Goal: Information Seeking & Learning: Learn about a topic

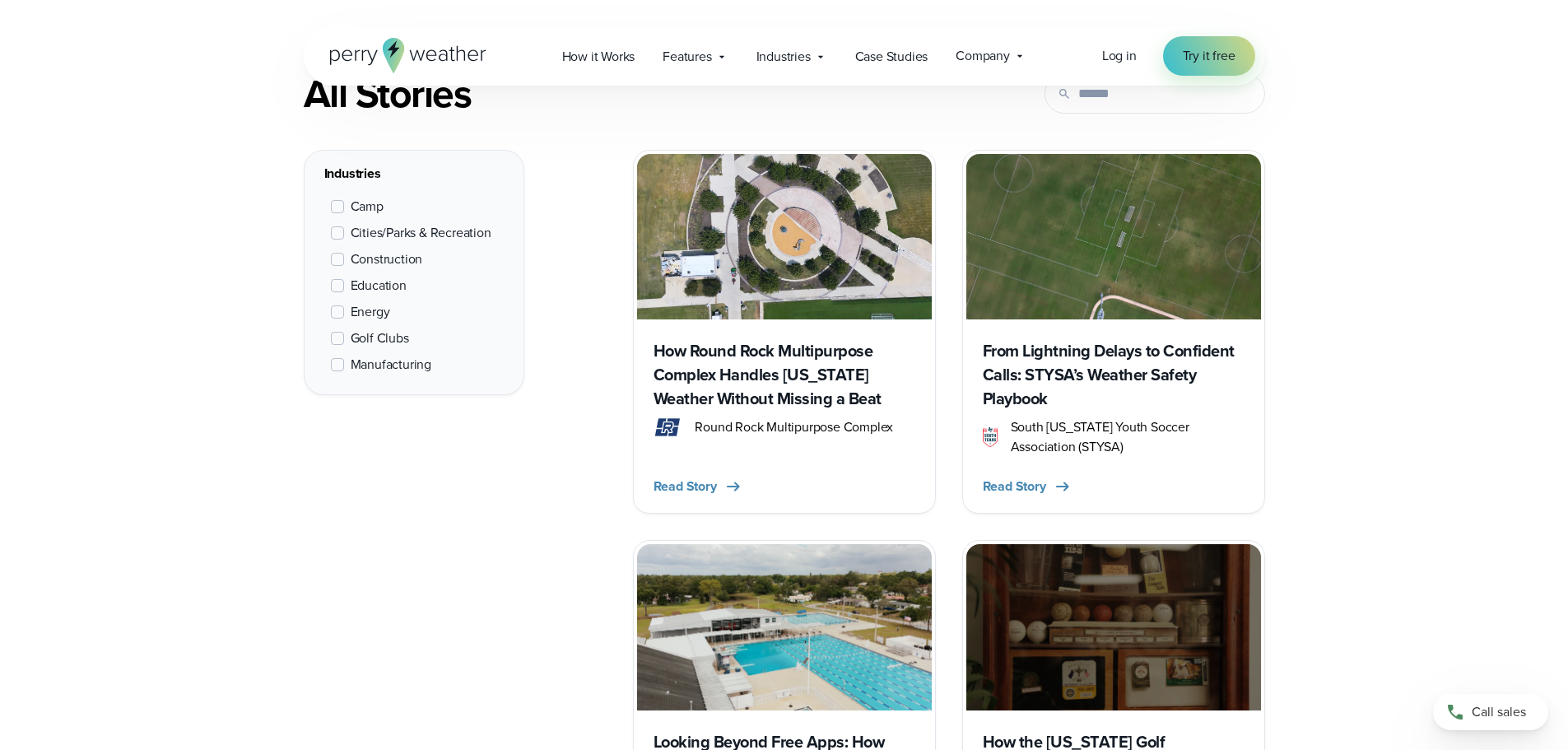
scroll to position [659, 0]
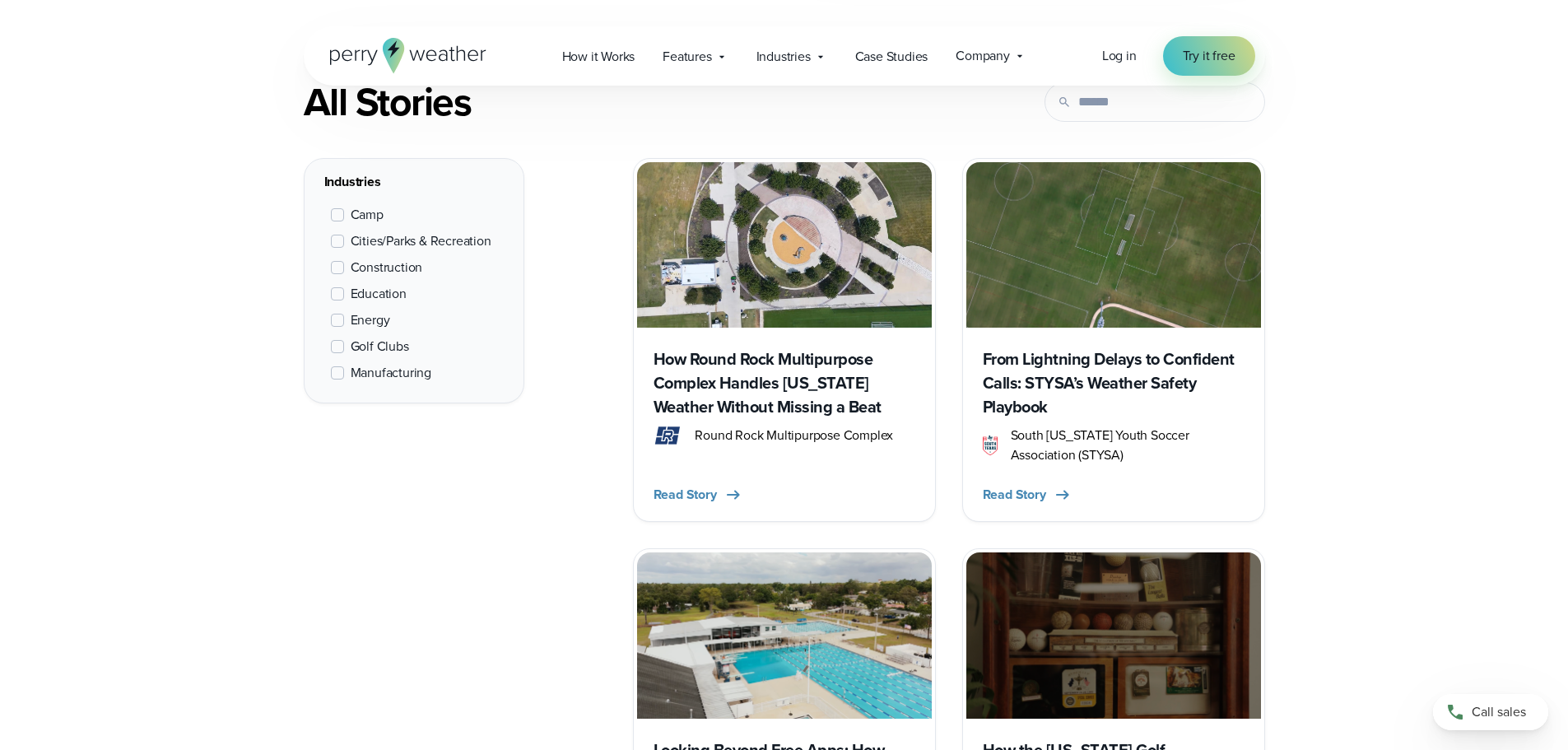
click at [836, 367] on h3 "How Round Rock Multipurpose Complex Handles Texas Weather Without Missing a Beat" at bounding box center [784, 383] width 262 height 72
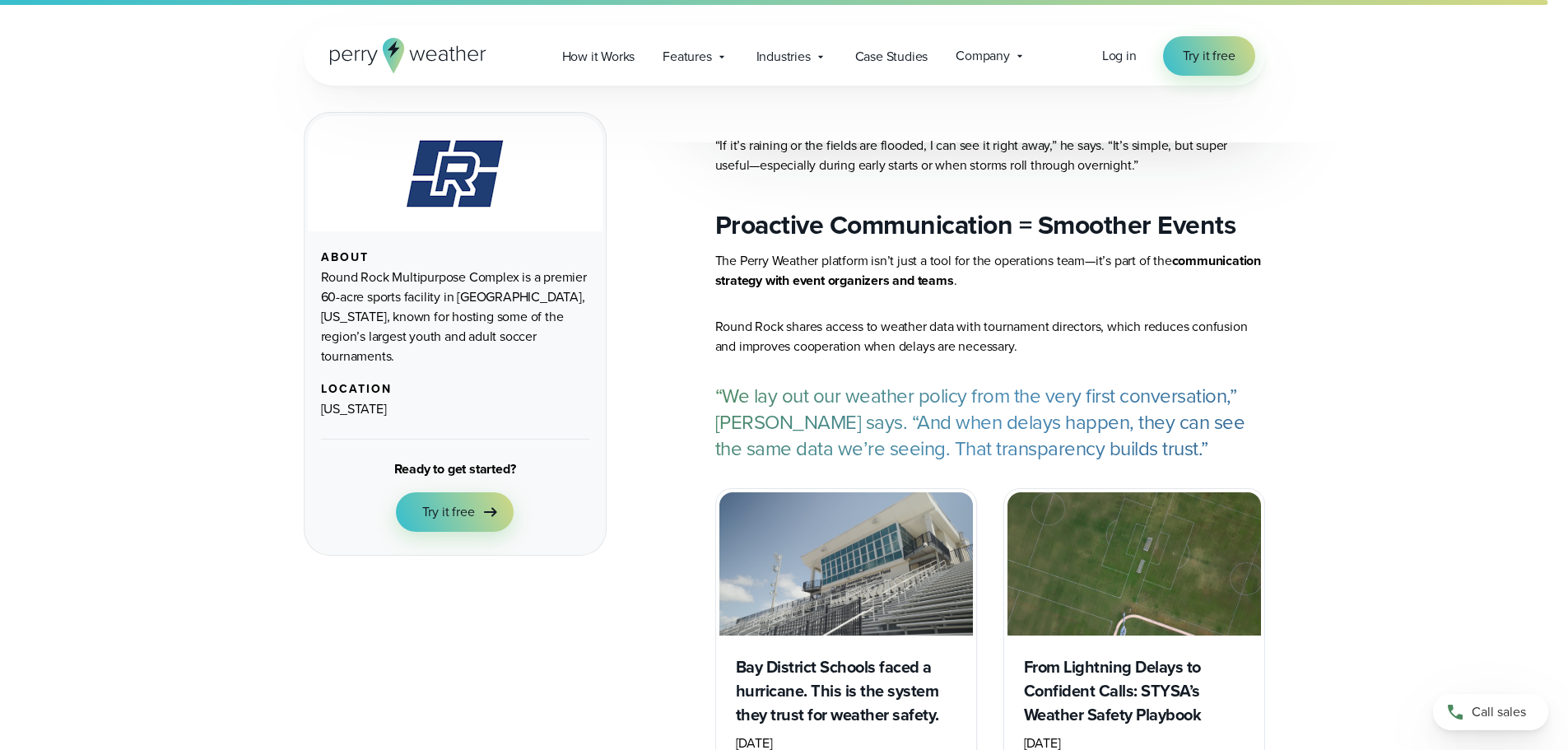
scroll to position [5516, 0]
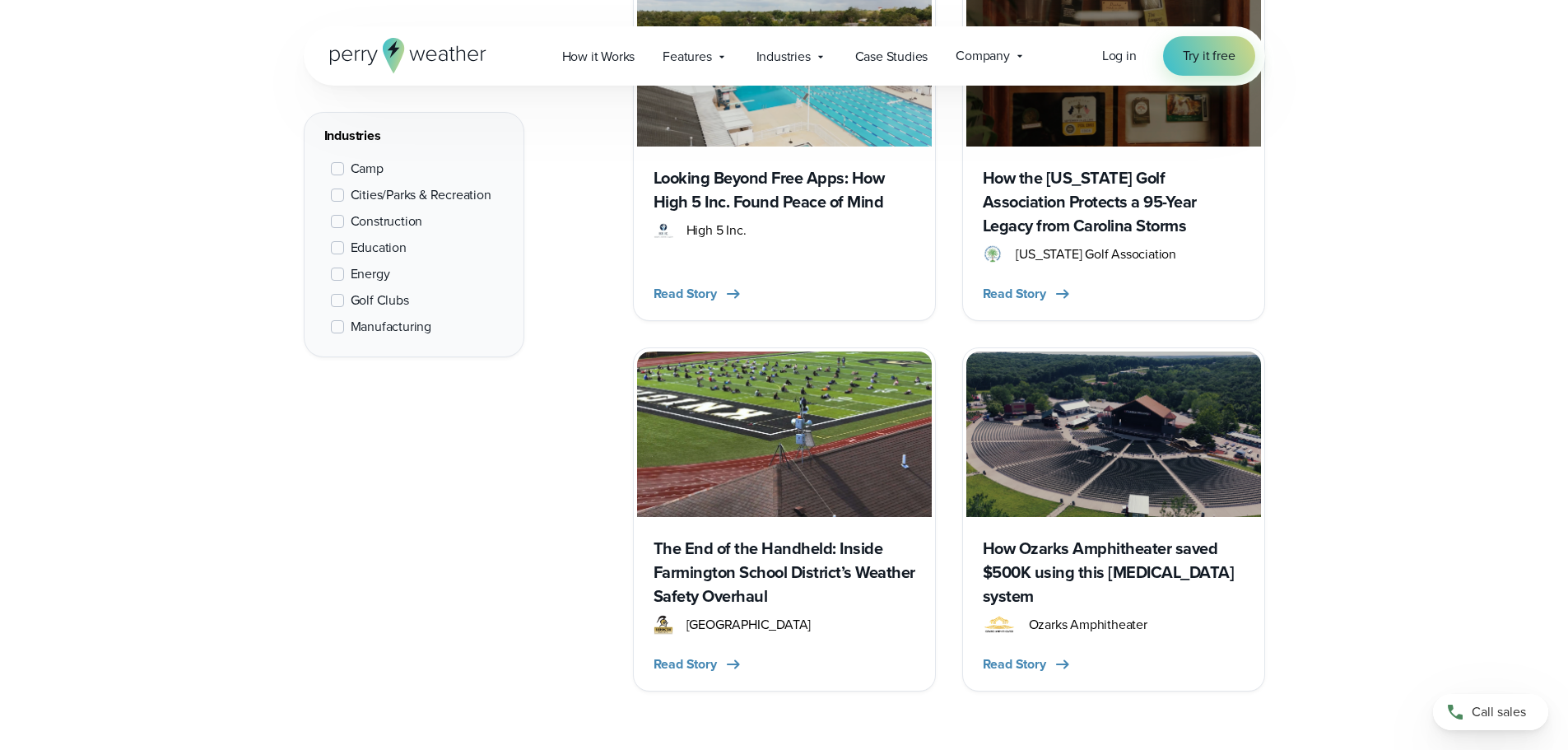
scroll to position [1318, 0]
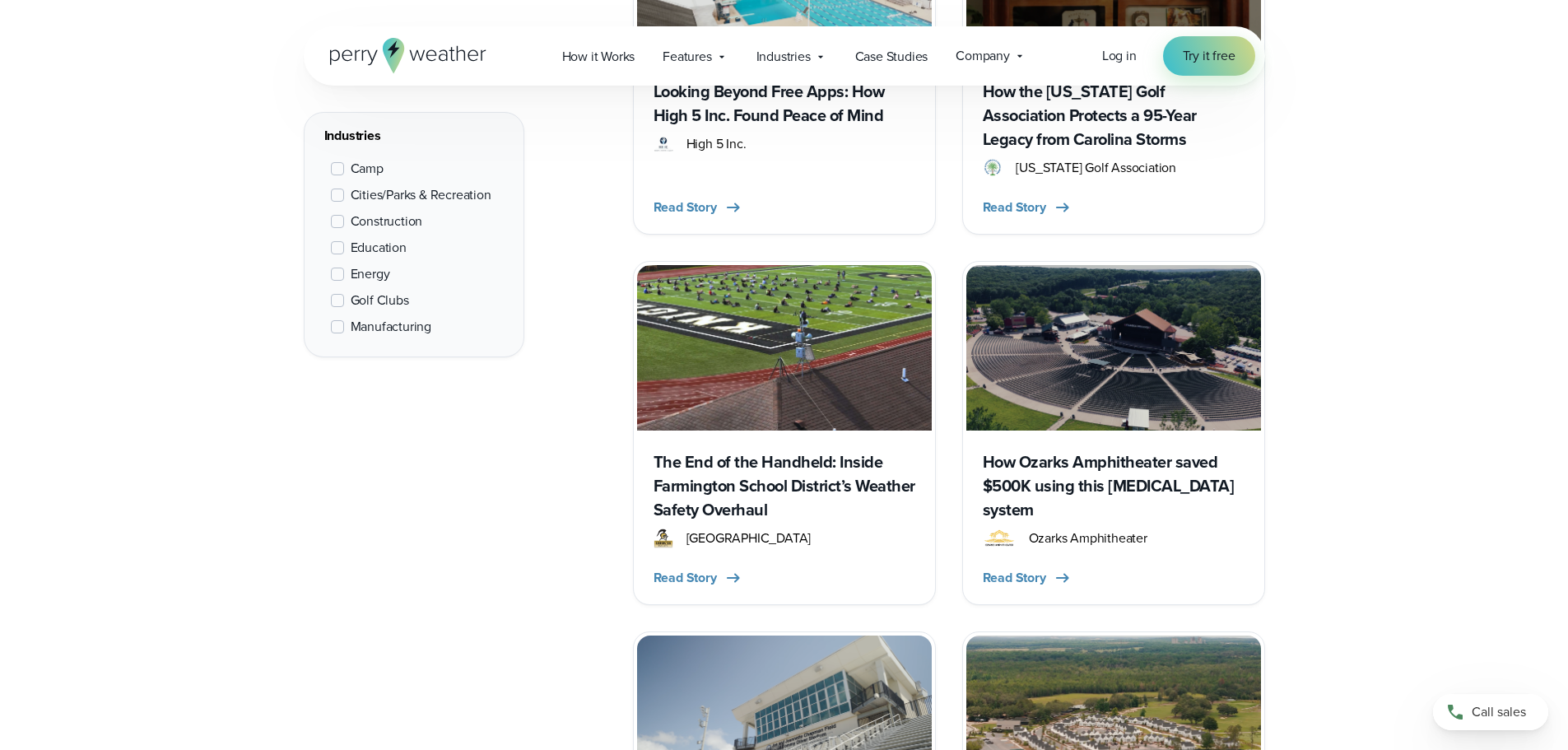
click at [746, 485] on h3 "The End of the Handheld: Inside Farmington School District’s Weather Safety Ove…" at bounding box center [784, 486] width 262 height 72
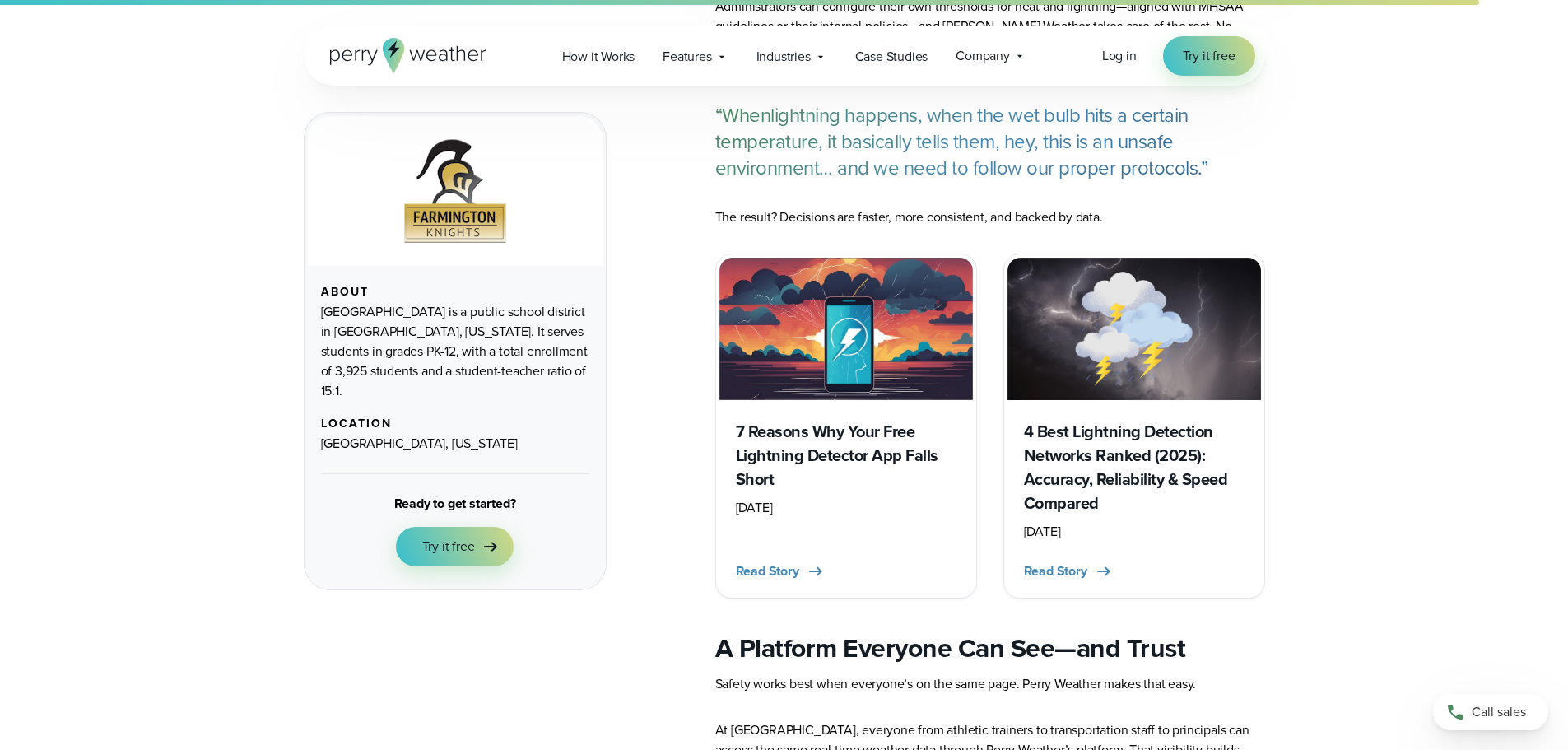
scroll to position [5022, 0]
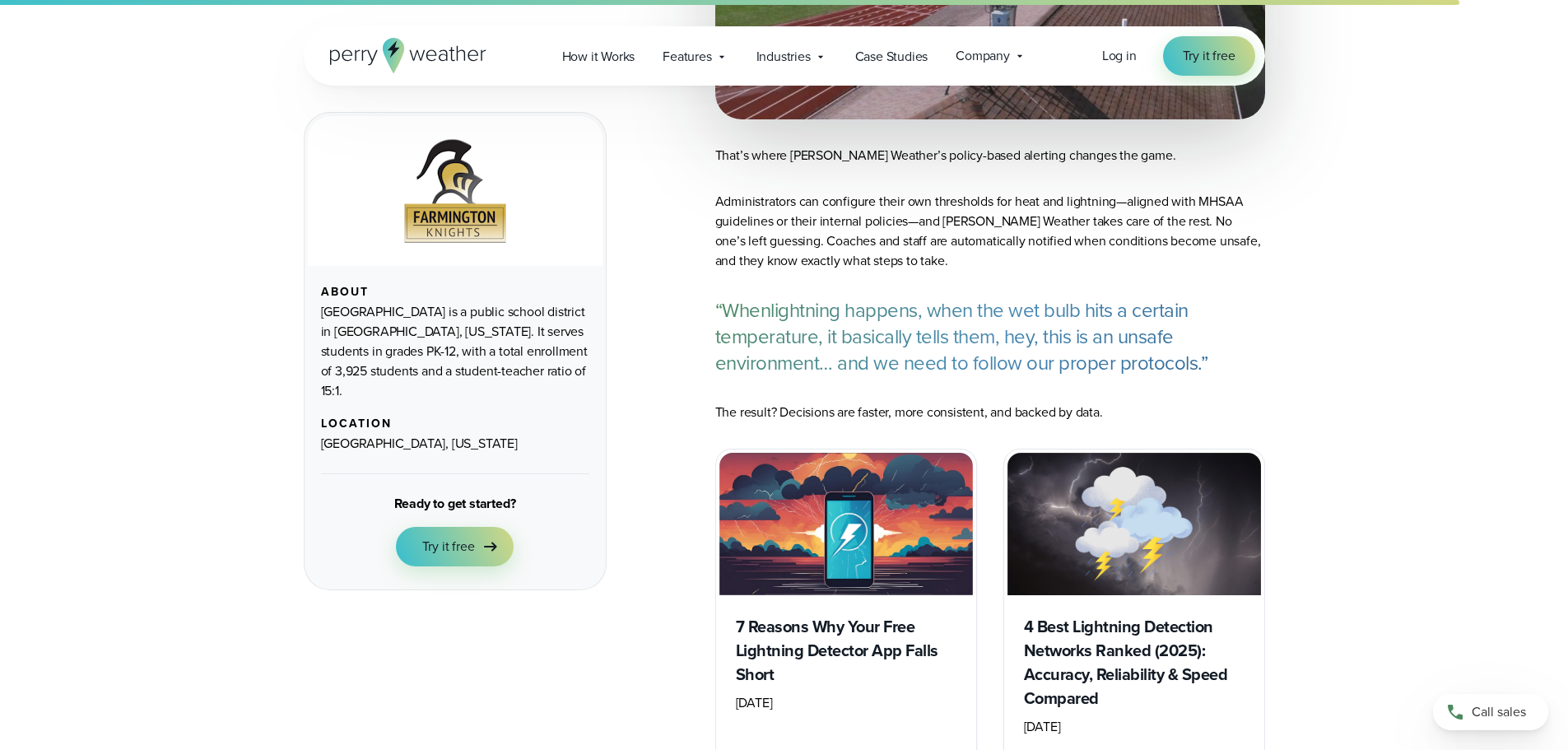
click at [340, 56] on icon at bounding box center [407, 55] width 156 height 36
